Goal: Find specific page/section: Find specific page/section

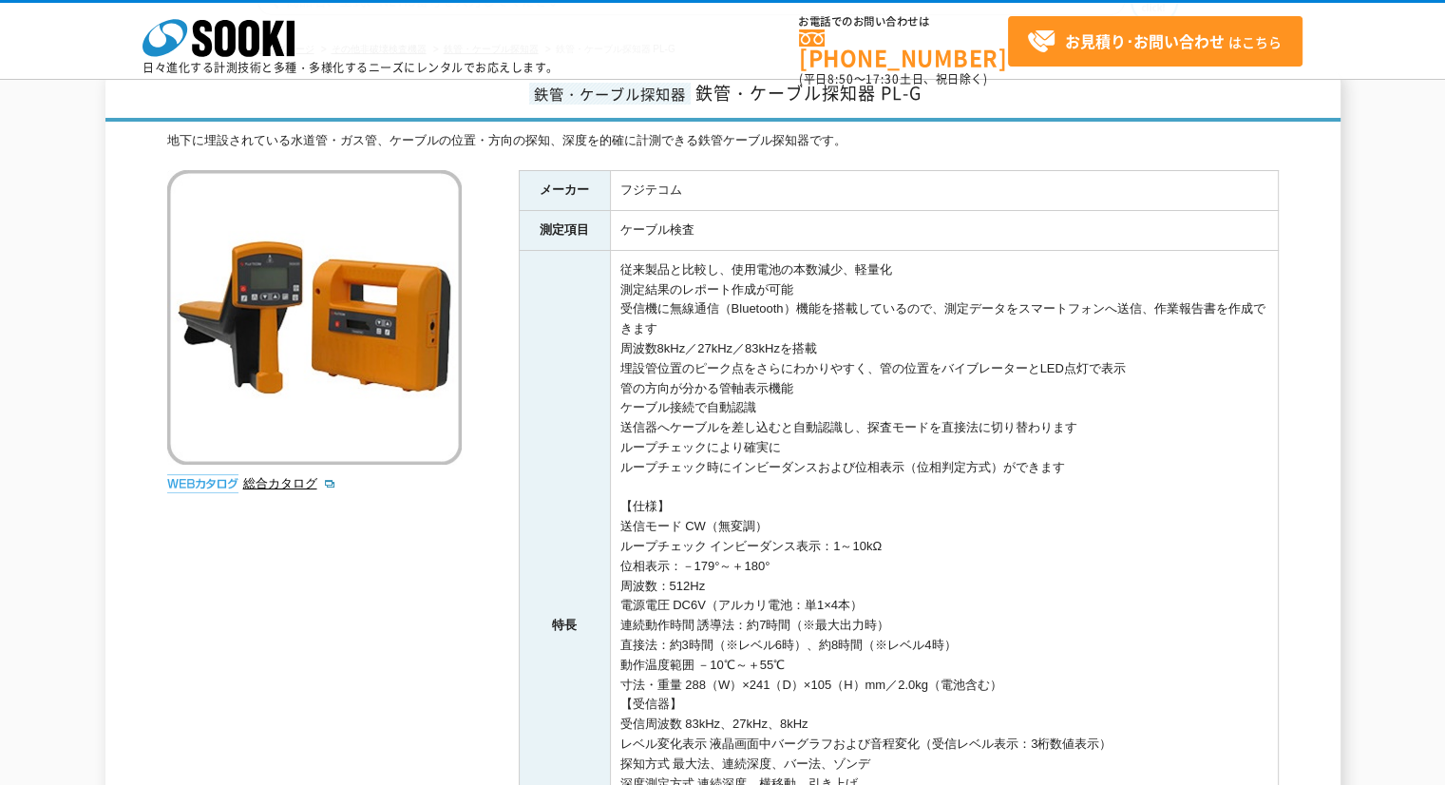
scroll to position [63, 0]
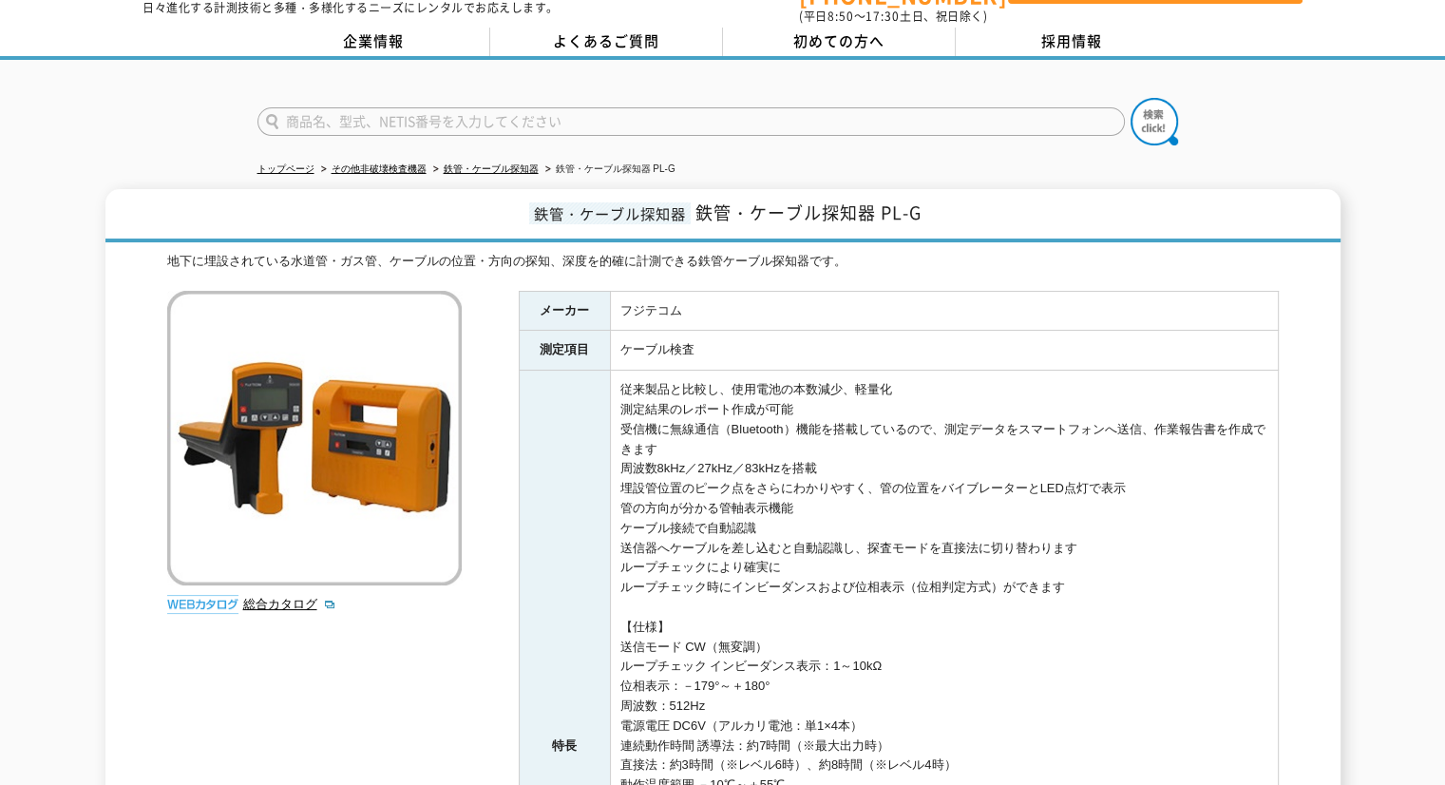
click at [547, 119] on input "text" at bounding box center [690, 121] width 867 height 29
type input "安全"
click at [1131, 98] on button at bounding box center [1155, 122] width 48 height 48
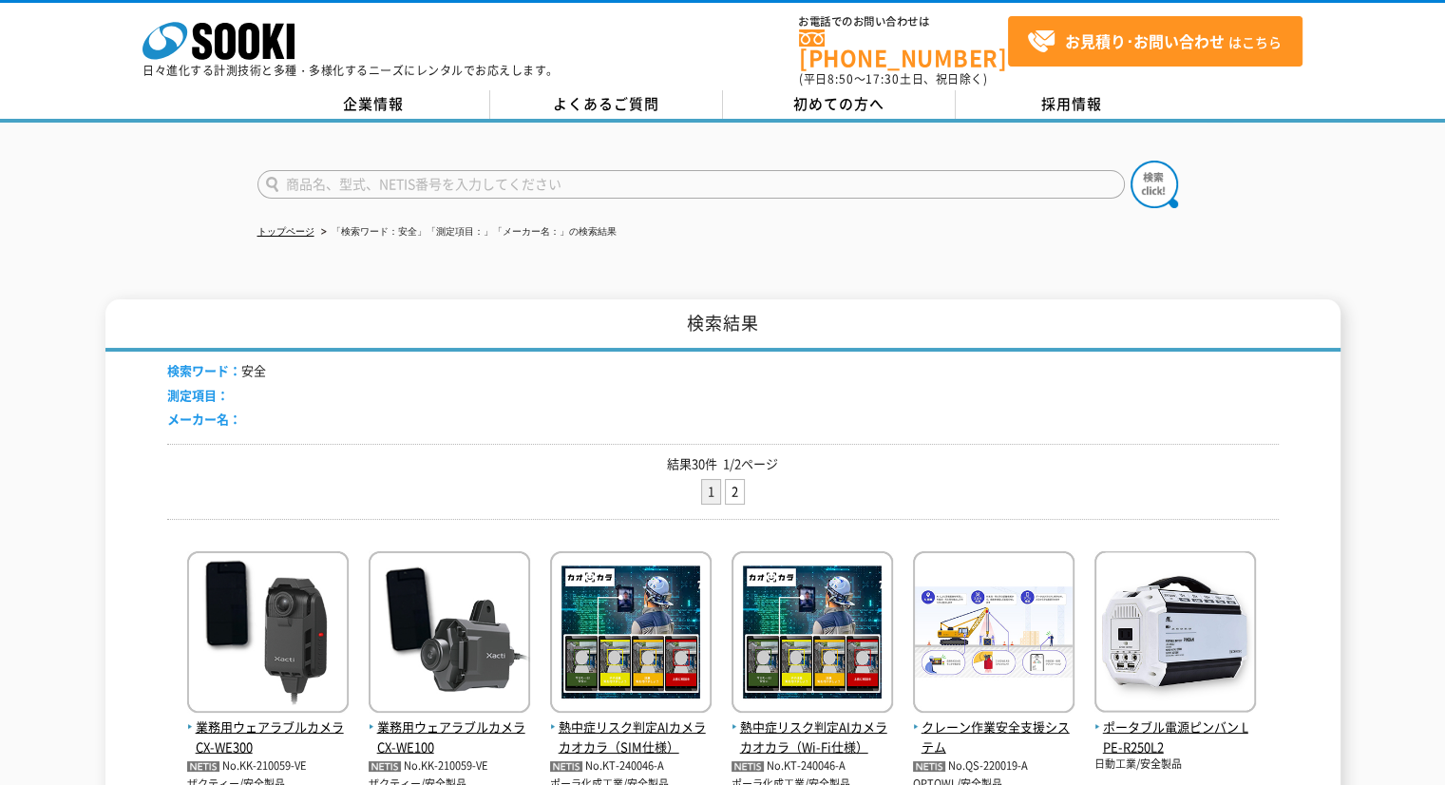
click at [364, 172] on input "text" at bounding box center [690, 184] width 867 height 29
type input "安全マン"
click at [1131, 161] on button at bounding box center [1155, 185] width 48 height 48
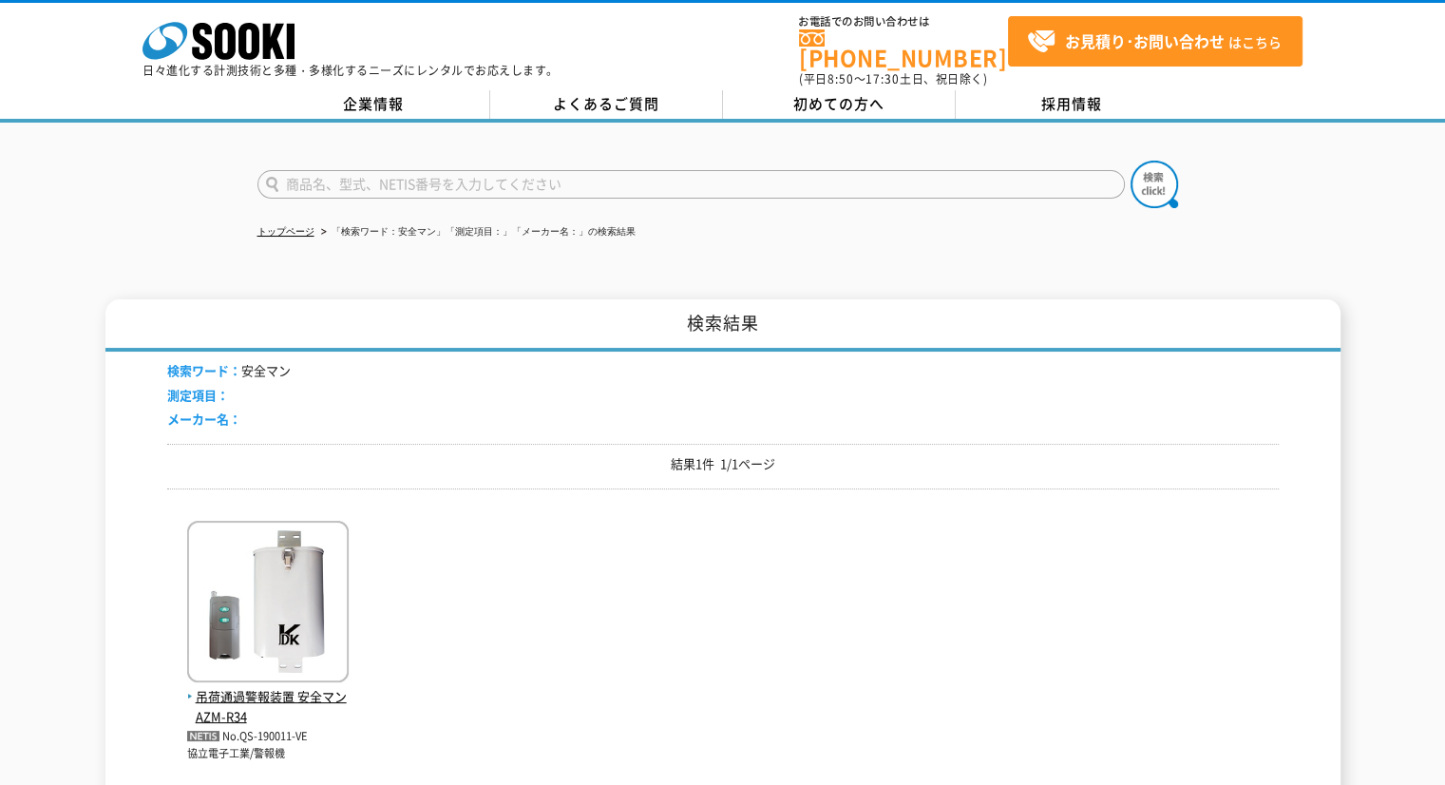
scroll to position [190, 0]
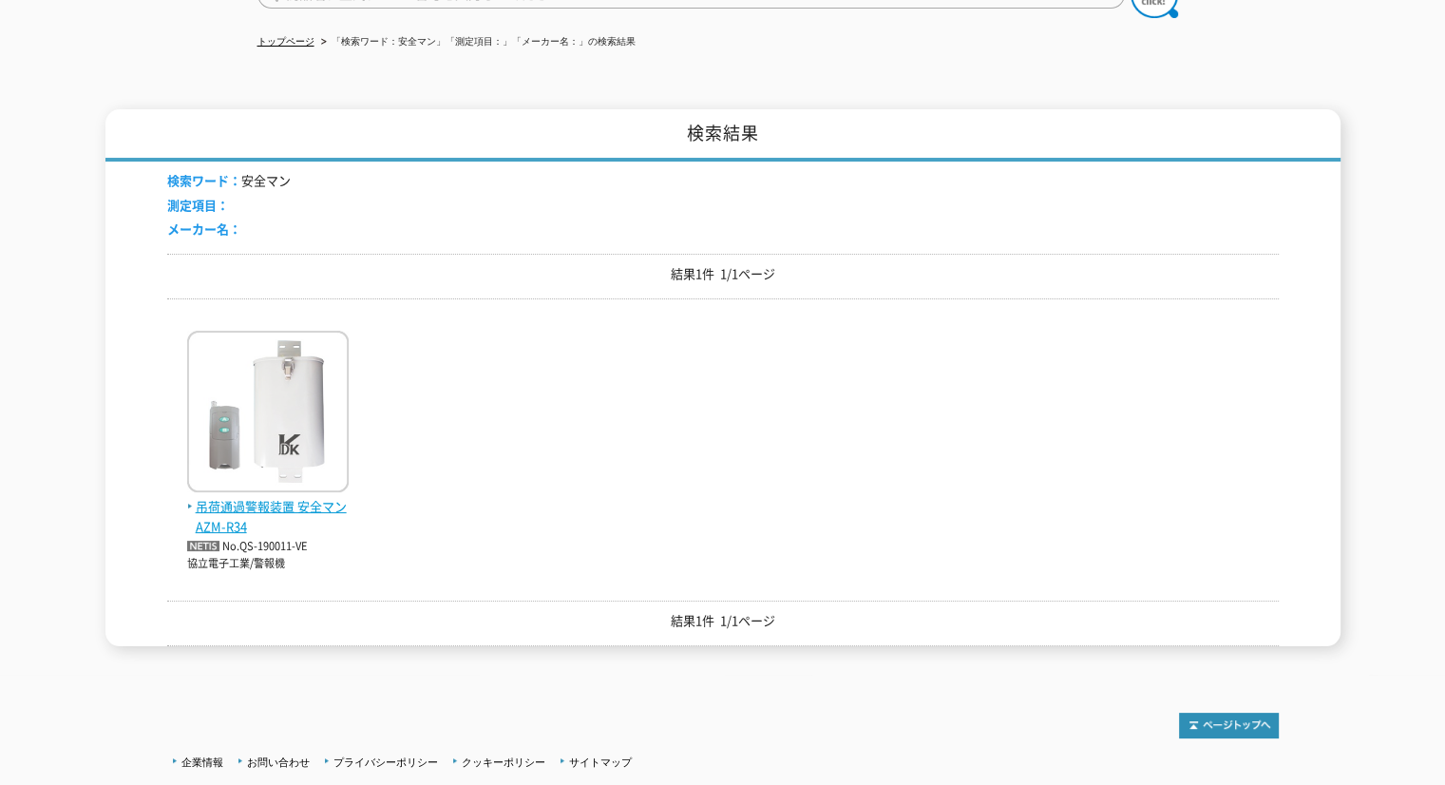
click at [287, 504] on span "吊荷通過警報装置 安全マン AZM-R34" at bounding box center [268, 517] width 162 height 40
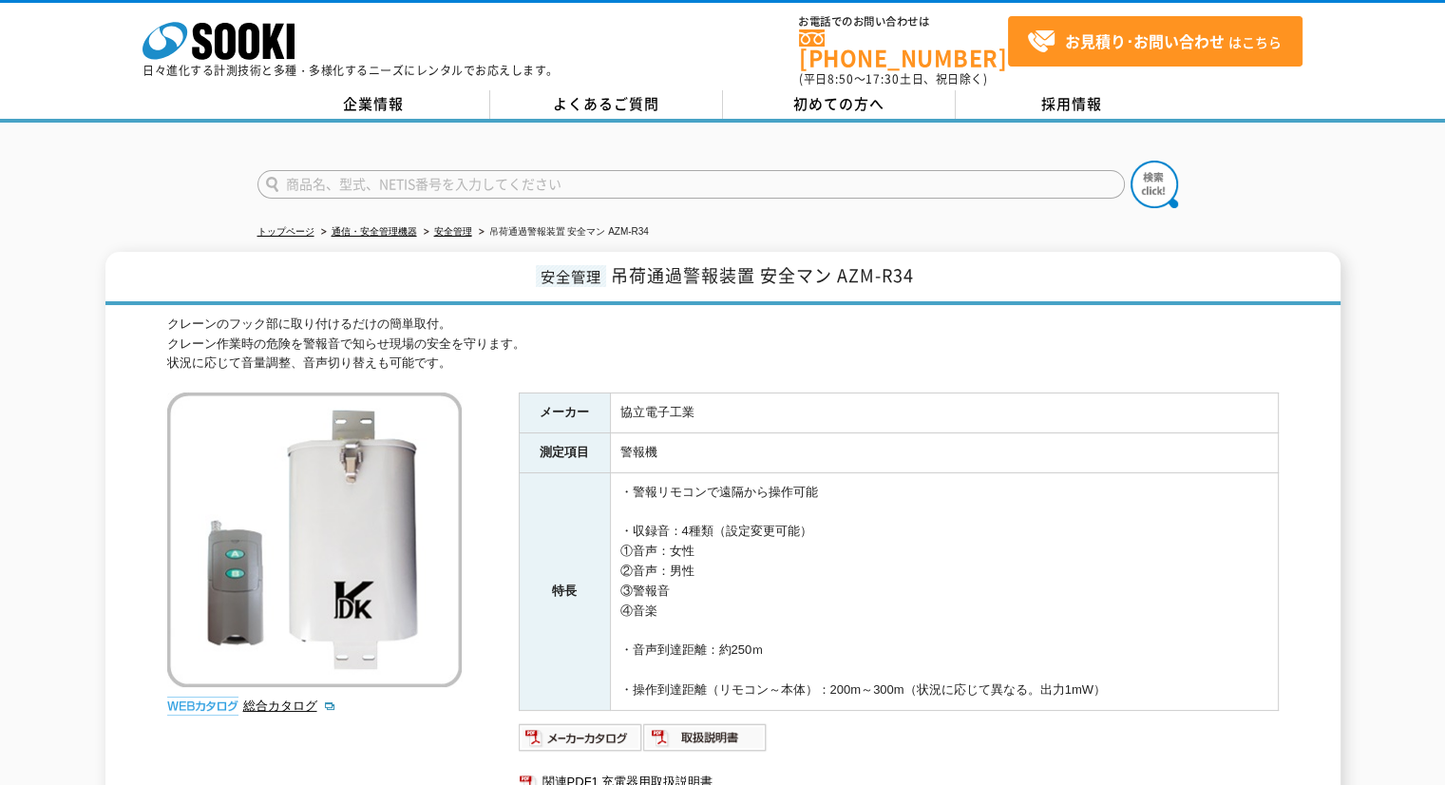
click at [473, 173] on input "text" at bounding box center [690, 184] width 867 height 29
type input "ﾌｯｸｱﾗｰﾑ"
click at [1131, 161] on button at bounding box center [1155, 185] width 48 height 48
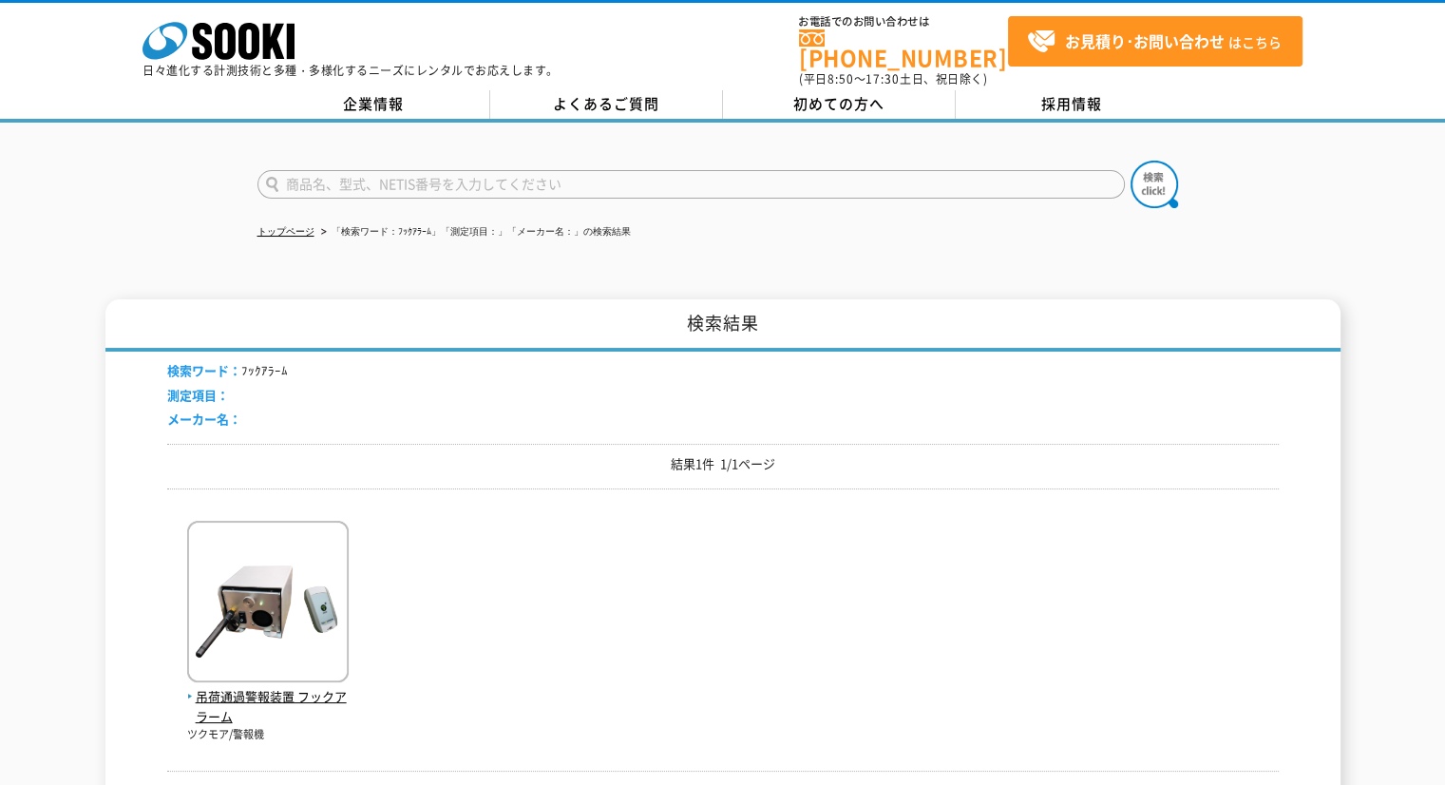
scroll to position [158, 0]
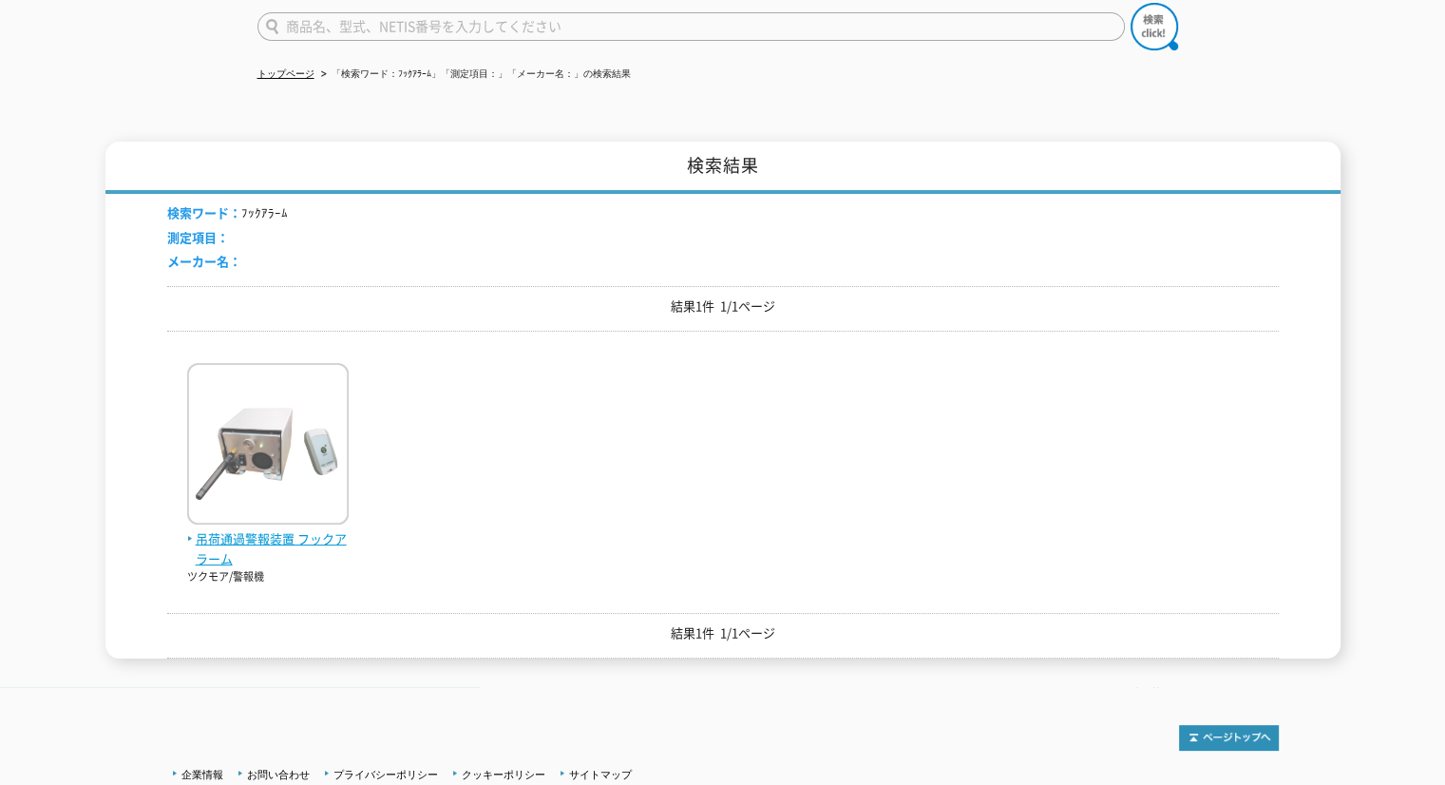
click at [308, 529] on span "吊荷通過警報装置 フックアラーム" at bounding box center [268, 549] width 162 height 40
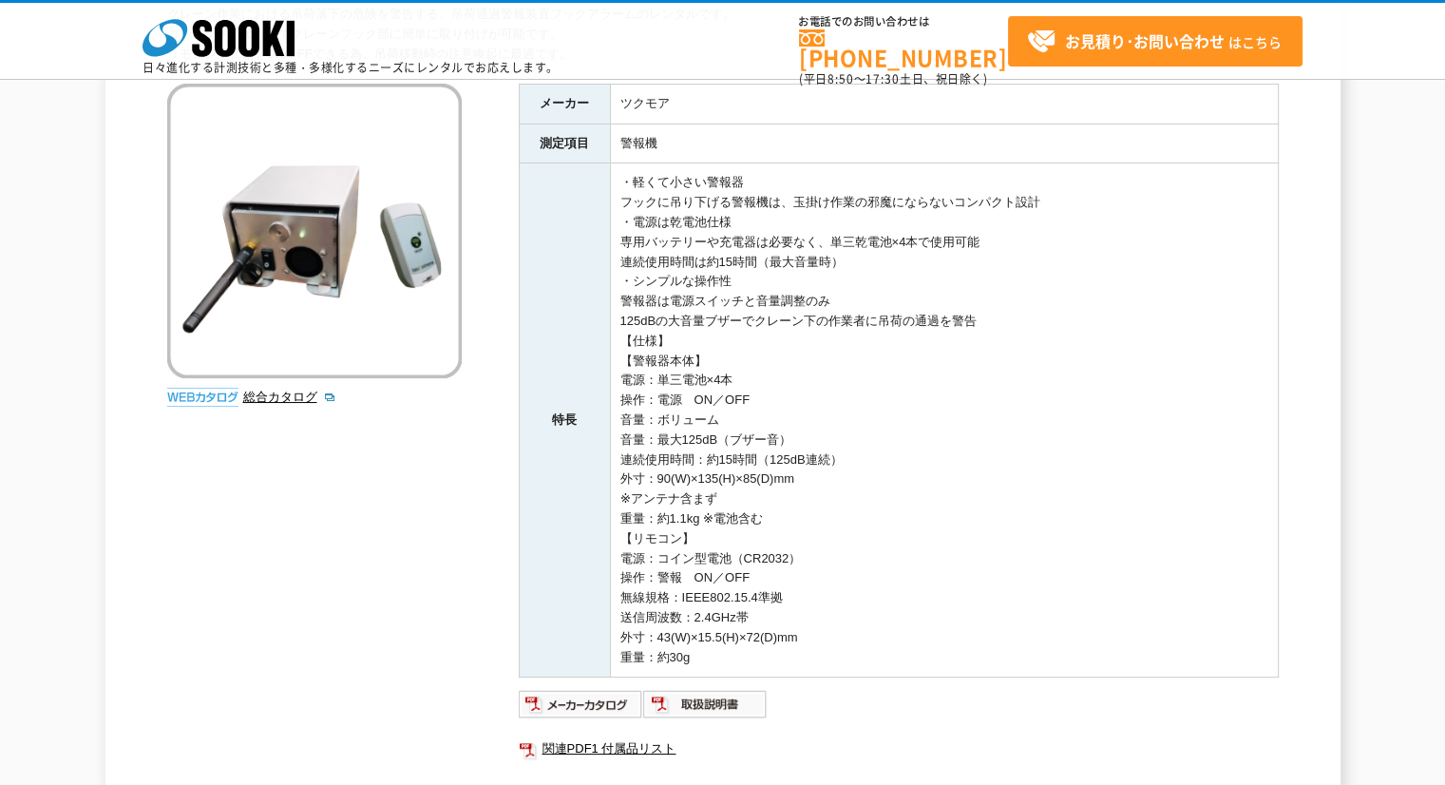
scroll to position [411, 0]
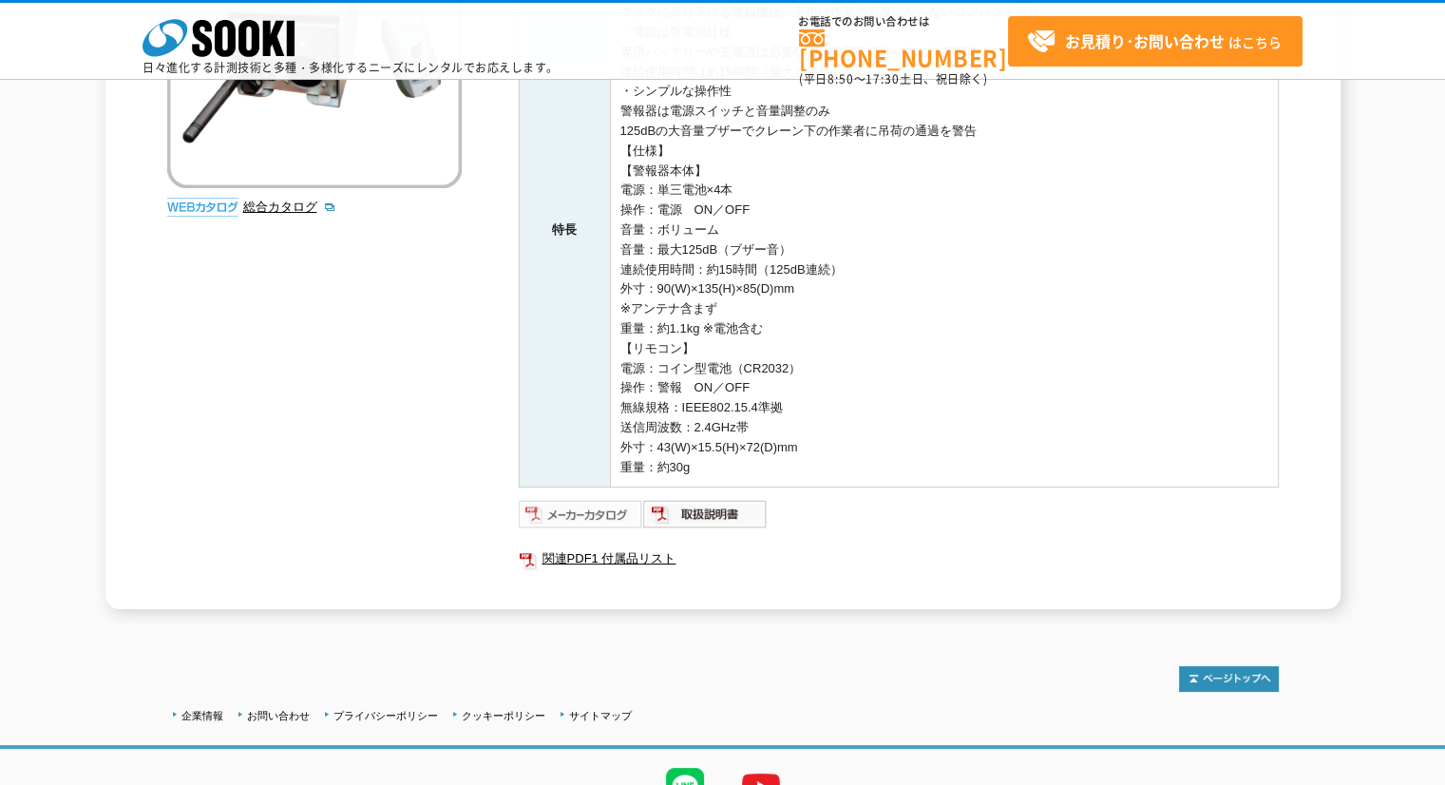
click at [585, 518] on img at bounding box center [581, 514] width 124 height 30
